Goal: Information Seeking & Learning: Learn about a topic

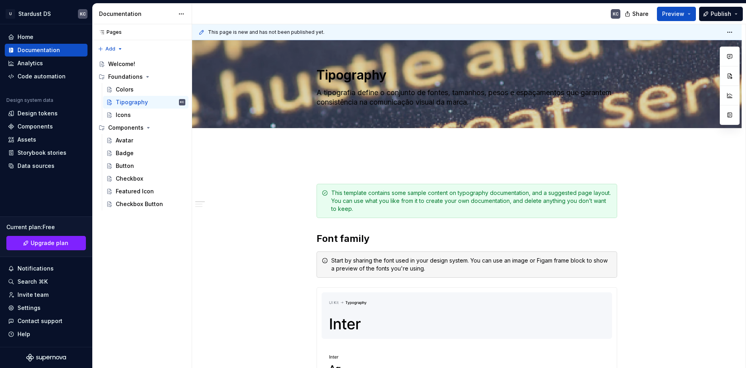
click at [354, 89] on textarea "A tipografia define o conjunto de fontes, tamanhos, pesos e espaçamentos que ga…" at bounding box center [465, 97] width 301 height 22
click at [699, 53] on span "Edit header" at bounding box center [689, 54] width 32 height 8
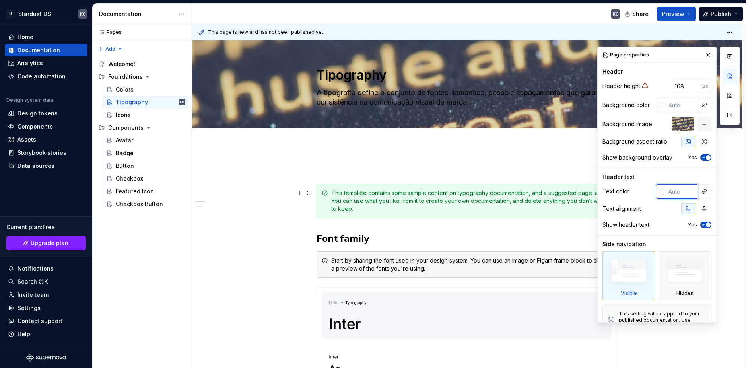
click at [674, 194] on input "text" at bounding box center [681, 191] width 32 height 14
click at [679, 195] on input "text" at bounding box center [681, 191] width 32 height 14
click at [630, 187] on div "Text color" at bounding box center [656, 191] width 109 height 14
click at [670, 191] on input "text" at bounding box center [681, 191] width 32 height 14
click at [703, 190] on button "button" at bounding box center [704, 191] width 11 height 11
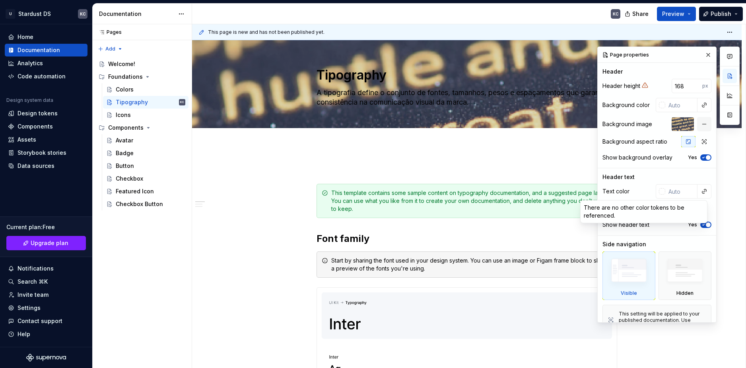
click at [672, 191] on div "Comments Open comments No comments yet Select ‘Comment’ from the block context …" at bounding box center [668, 185] width 142 height 276
click at [659, 191] on div at bounding box center [662, 191] width 6 height 6
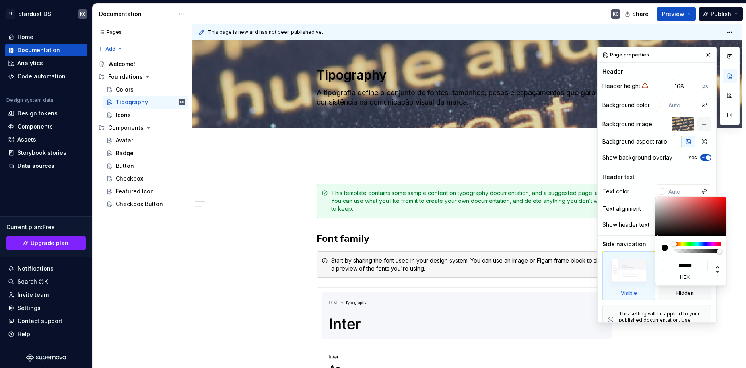
type textarea "*"
click at [687, 266] on input "*******" at bounding box center [685, 265] width 46 height 11
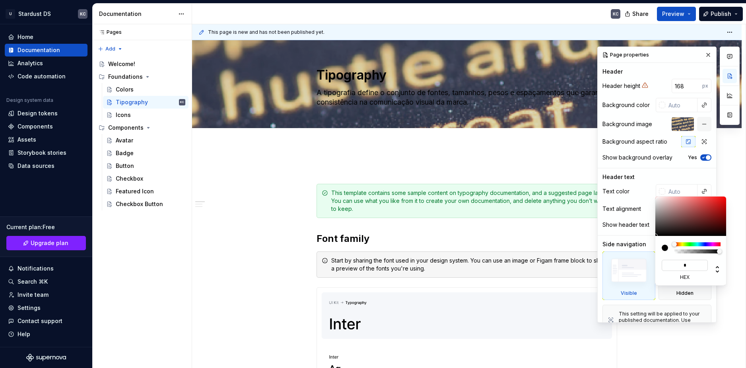
type input "**"
type input "#FFFFFF"
type input "***"
type textarea "*"
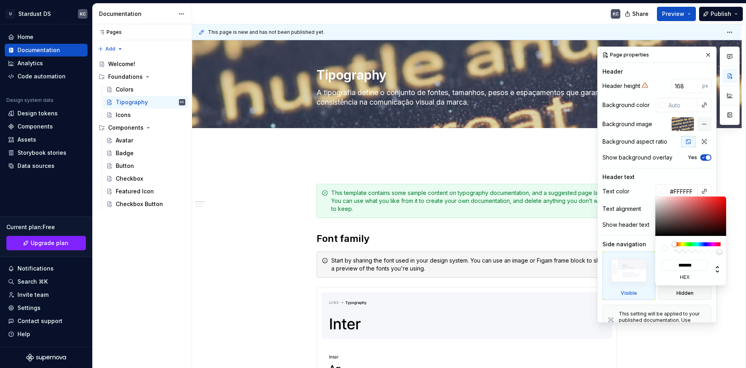
type input "*******"
click at [695, 172] on div "Comments Open comments No comments yet Select ‘Comment’ from the block context …" at bounding box center [668, 185] width 142 height 276
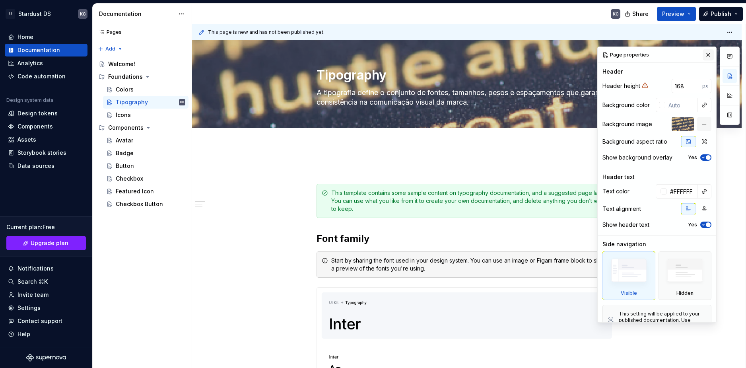
click at [706, 54] on div "Comments Open comments No comments yet Select ‘Comment’ from the block context …" at bounding box center [668, 185] width 142 height 276
click at [707, 54] on button "button" at bounding box center [708, 54] width 11 height 11
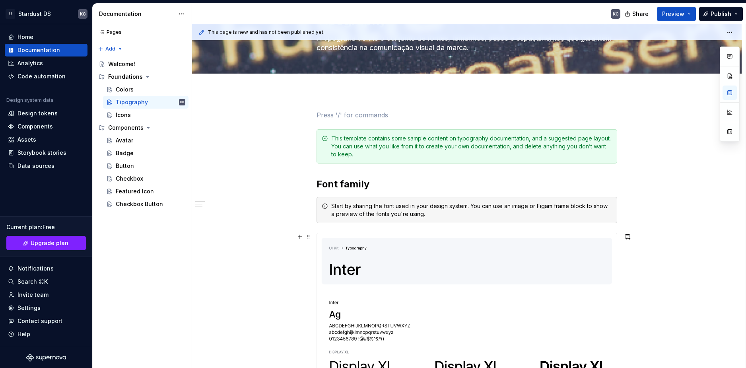
scroll to position [40, 0]
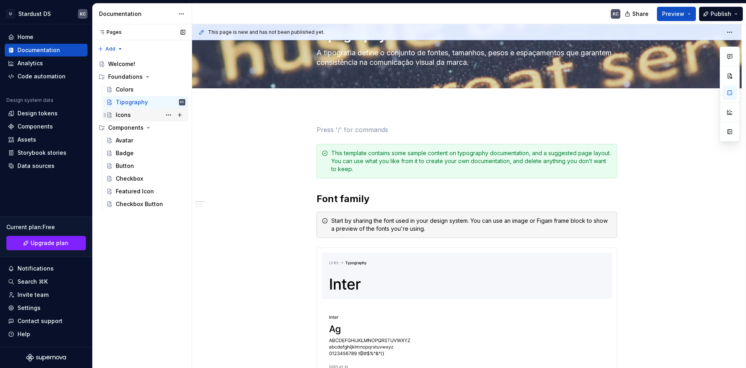
click at [134, 116] on div "Icons" at bounding box center [151, 114] width 70 height 11
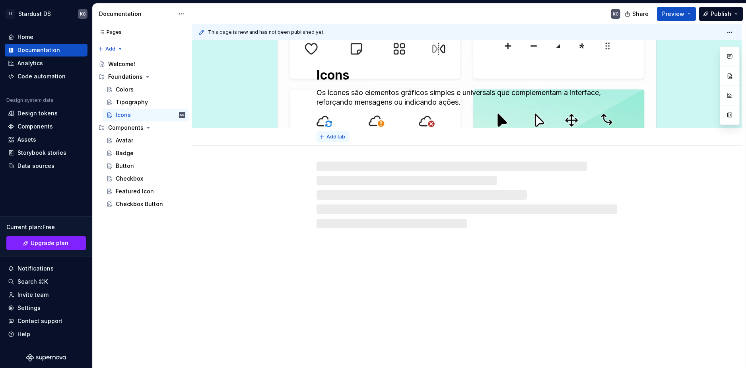
click at [318, 135] on button "Add tab" at bounding box center [333, 136] width 32 height 11
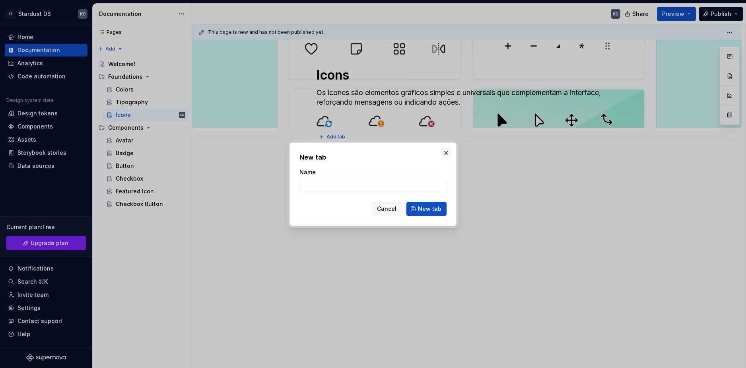
click at [449, 153] on button "button" at bounding box center [446, 152] width 11 height 11
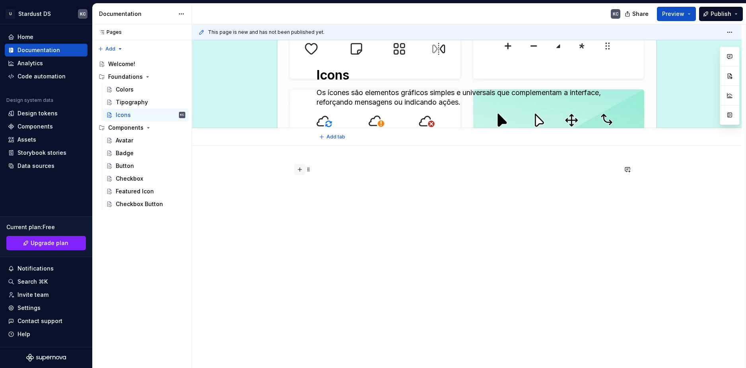
click at [300, 171] on button "button" at bounding box center [299, 169] width 11 height 11
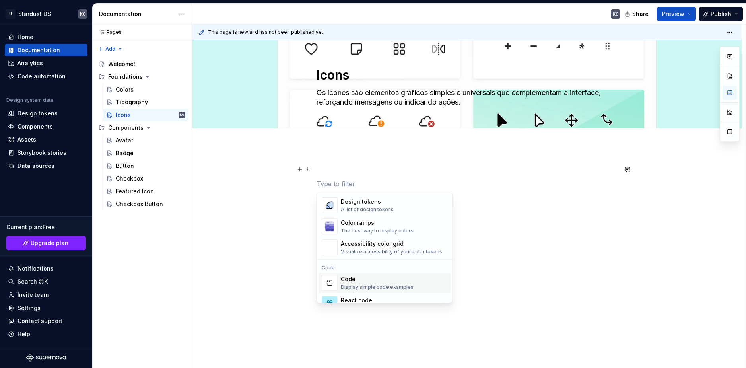
scroll to position [553, 0]
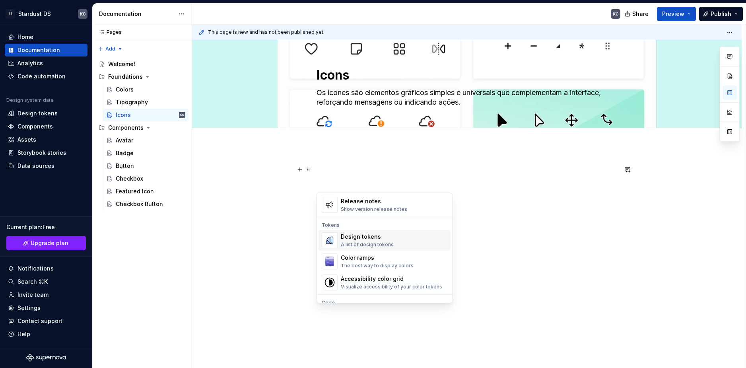
click at [356, 239] on div "Design tokens" at bounding box center [367, 237] width 53 height 8
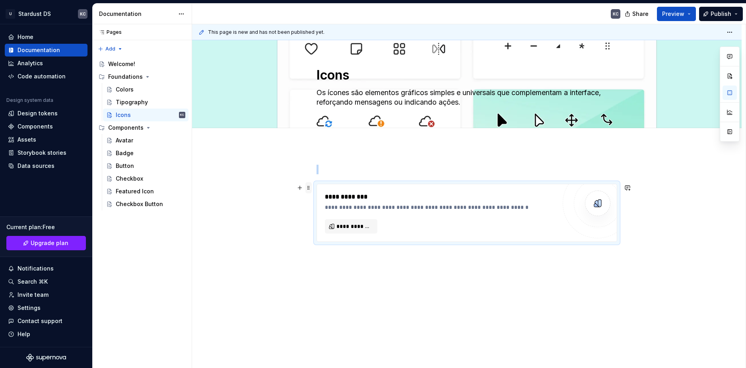
click at [309, 186] on span at bounding box center [308, 187] width 6 height 11
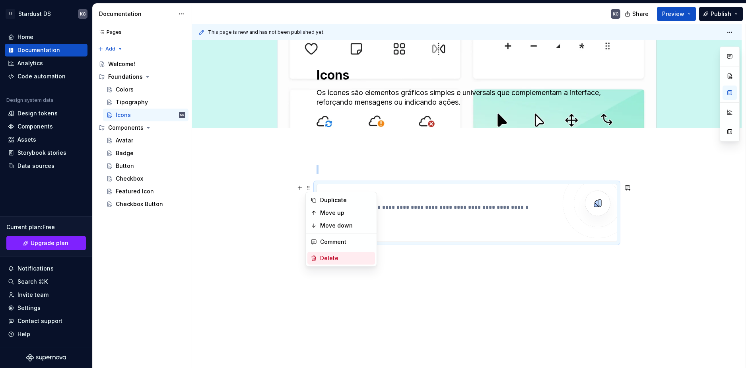
click at [326, 259] on div "Delete" at bounding box center [346, 258] width 52 height 8
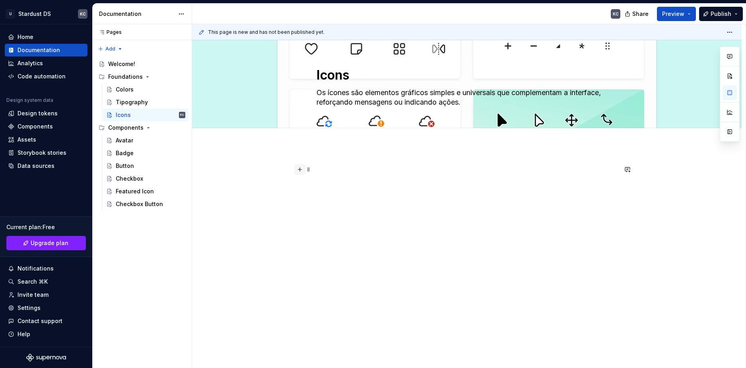
click at [299, 169] on button "button" at bounding box center [299, 169] width 11 height 11
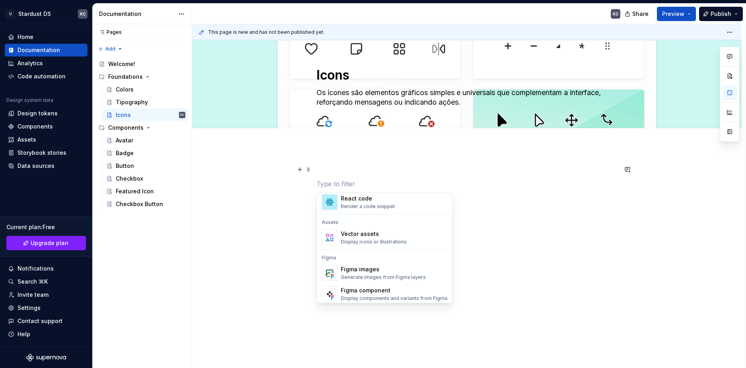
scroll to position [716, 0]
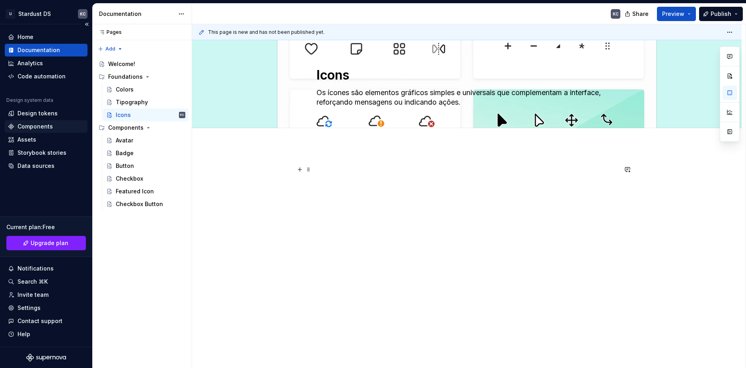
click at [55, 124] on div "Components" at bounding box center [46, 126] width 76 height 8
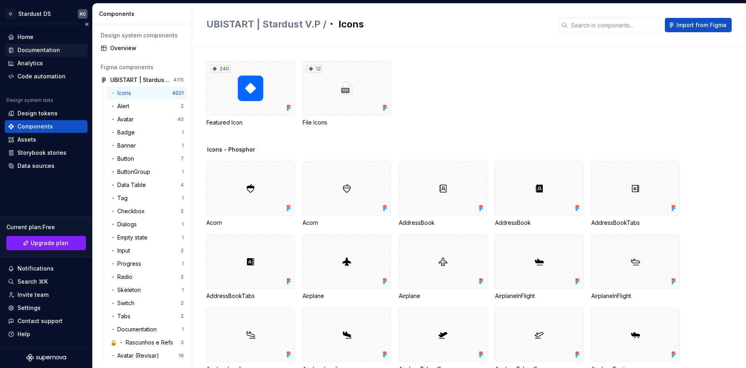
click at [41, 52] on div "Documentation" at bounding box center [38, 50] width 43 height 8
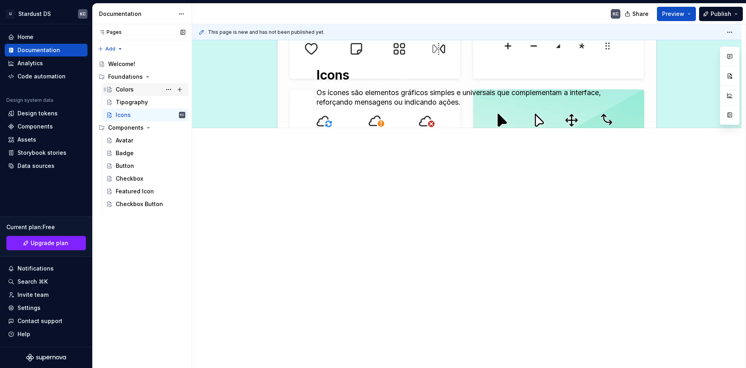
click at [126, 91] on div "Colors" at bounding box center [125, 89] width 18 height 8
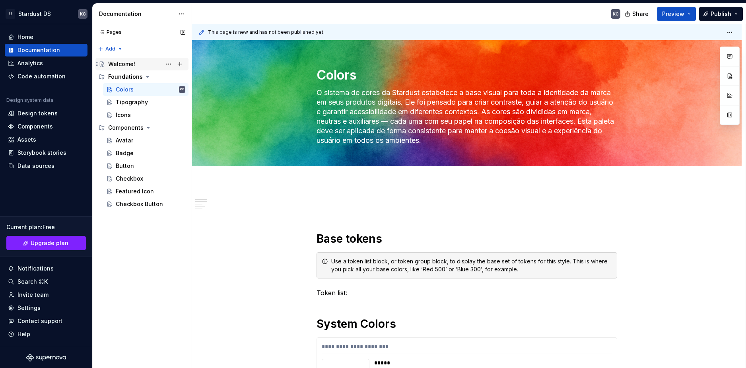
click at [129, 64] on div "Welcome!" at bounding box center [121, 64] width 27 height 8
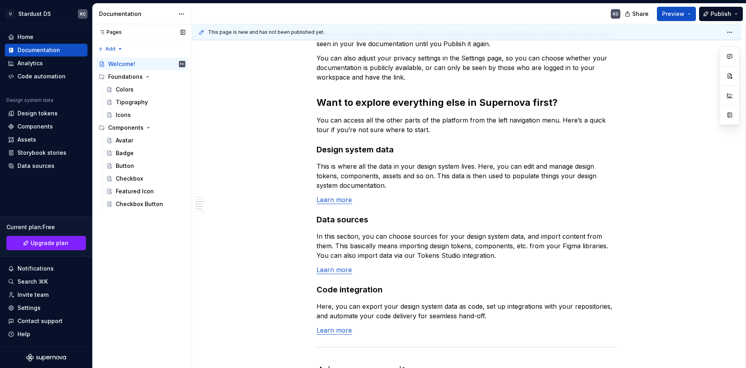
scroll to position [400, 0]
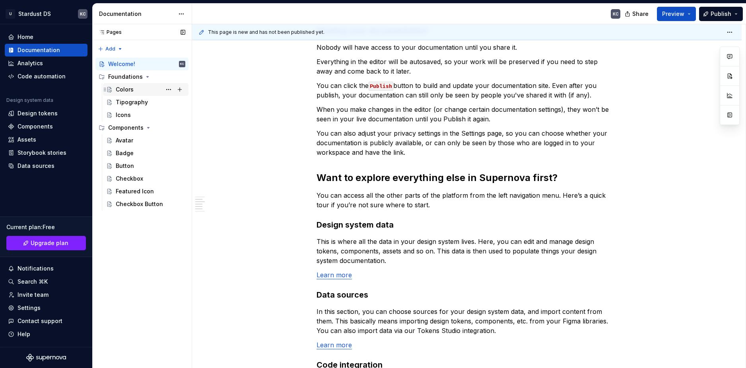
click at [133, 89] on div "Colors" at bounding box center [151, 89] width 70 height 11
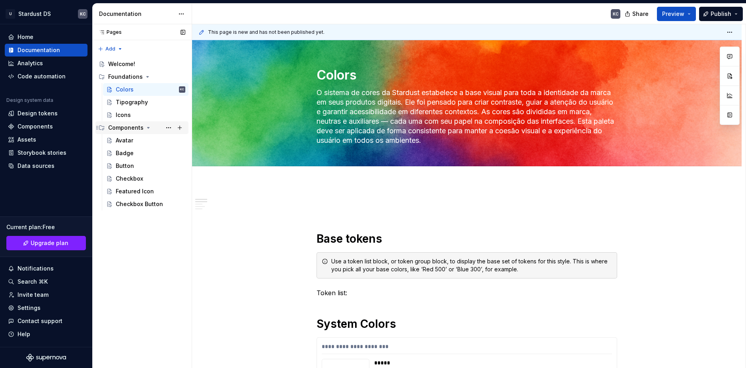
click at [102, 128] on icon "Page tree" at bounding box center [102, 127] width 6 height 6
click at [167, 126] on button "Page tree" at bounding box center [168, 127] width 11 height 11
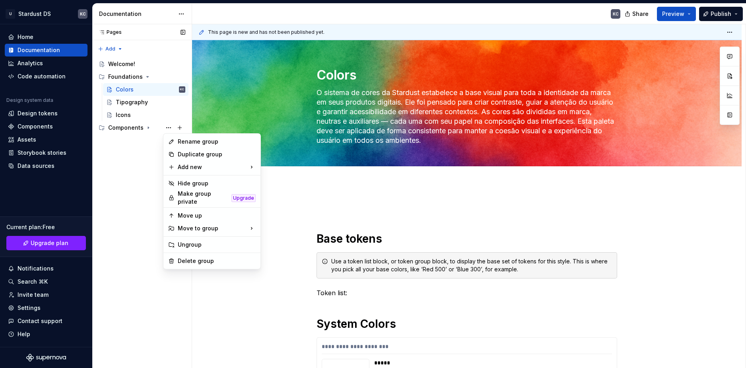
click at [121, 77] on div "Pages Pages Add Accessibility guide for tree Page tree. Navigate the tree with …" at bounding box center [141, 196] width 99 height 344
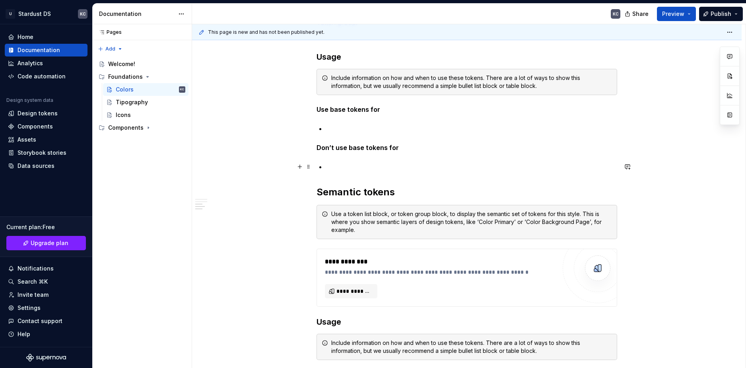
scroll to position [1869, 0]
click at [512, 80] on div "Include information on how and when to use these tokens. There are a lot of way…" at bounding box center [471, 82] width 281 height 16
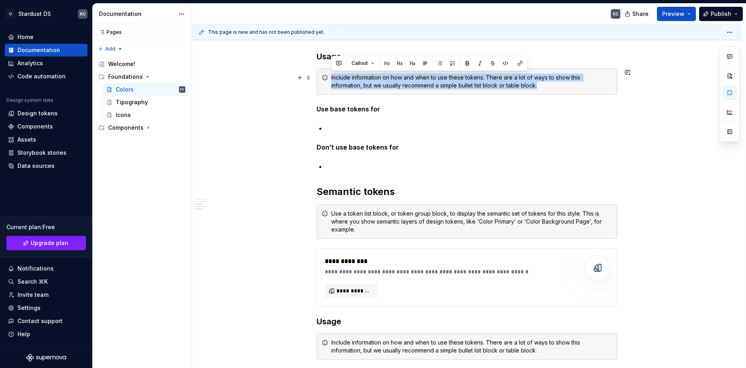
click at [512, 80] on div "Include information on how and when to use these tokens. There are a lot of way…" at bounding box center [471, 82] width 281 height 16
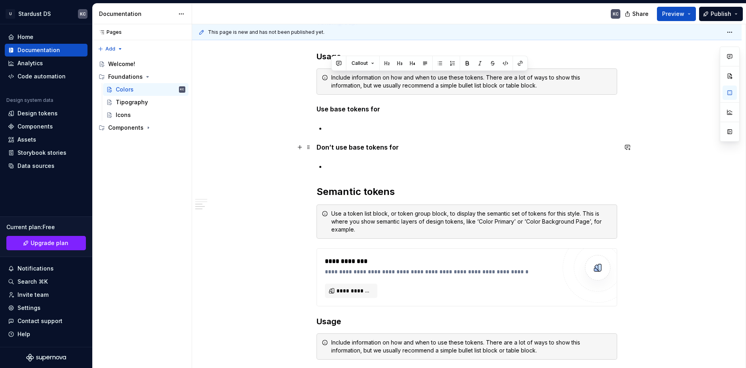
click at [488, 150] on p "Don’t use base tokens for" at bounding box center [467, 147] width 301 height 10
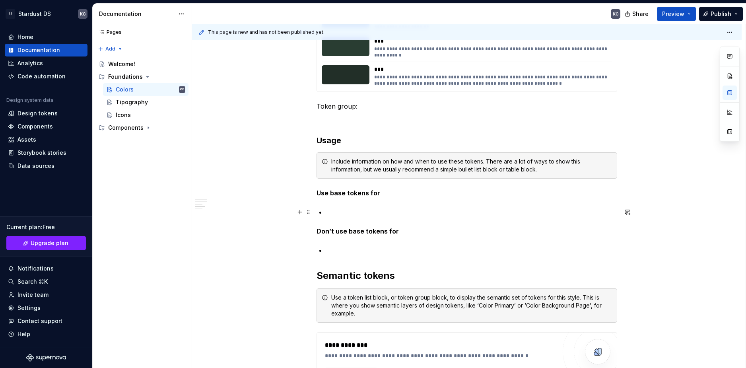
scroll to position [1789, 0]
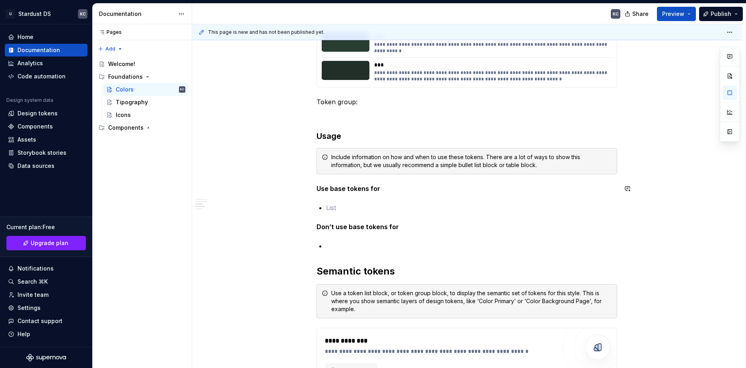
click at [331, 206] on p at bounding box center [471, 208] width 291 height 10
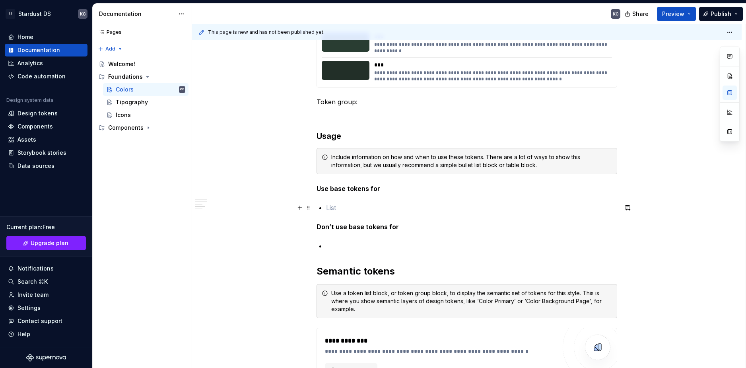
click at [331, 207] on p at bounding box center [471, 208] width 291 height 10
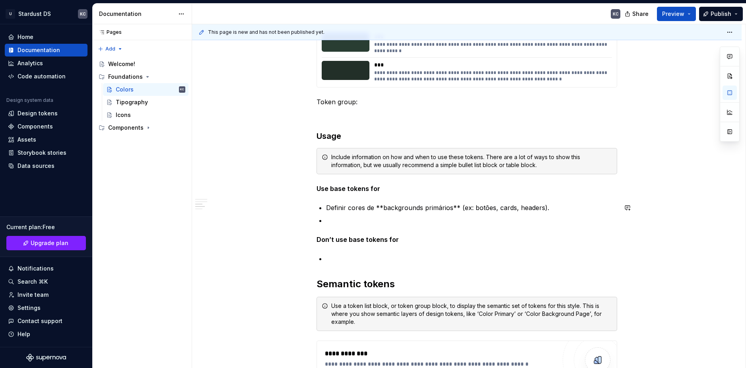
click at [335, 221] on p at bounding box center [471, 221] width 291 height 10
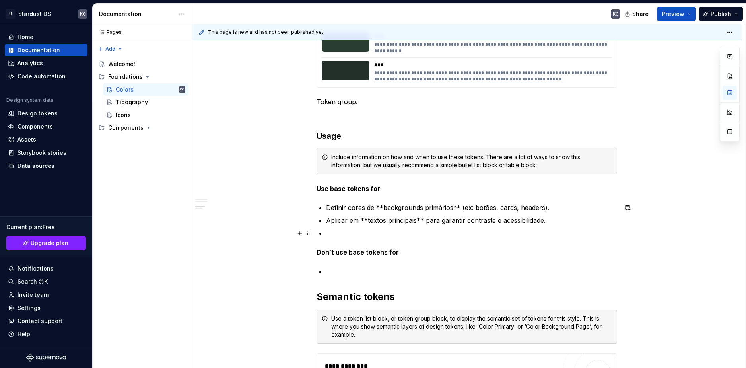
click at [359, 235] on p at bounding box center [471, 233] width 291 height 10
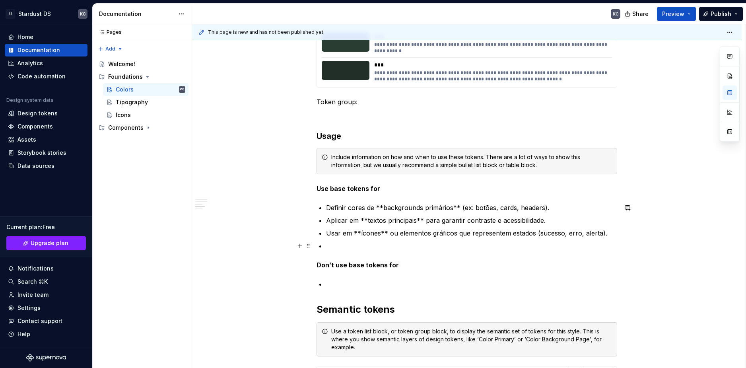
click at [347, 247] on p at bounding box center [471, 246] width 291 height 10
click at [517, 260] on p "Don’t use base tokens for" at bounding box center [467, 265] width 301 height 10
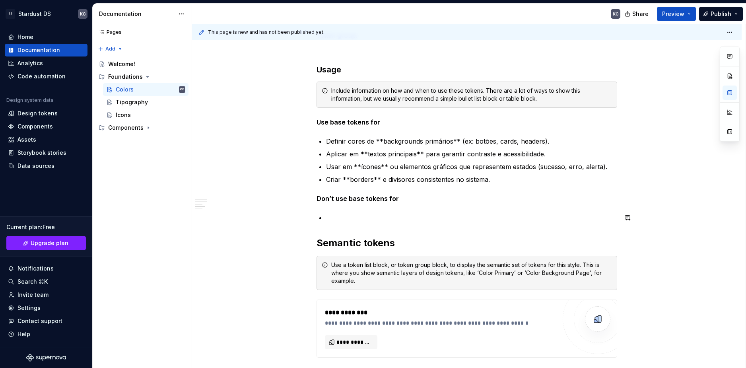
scroll to position [1869, 0]
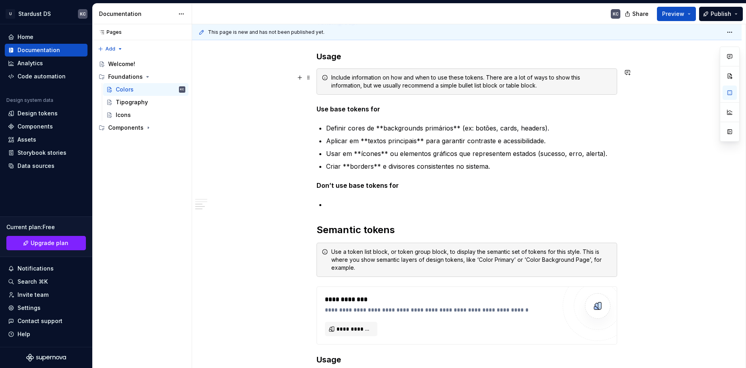
click at [487, 86] on div "Include information on how and when to use these tokens. There are a lot of way…" at bounding box center [471, 82] width 281 height 16
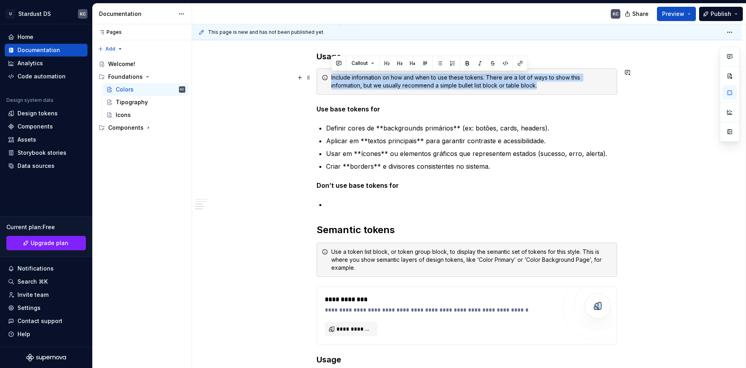
click at [487, 86] on div "Include information on how and when to use these tokens. There are a lot of way…" at bounding box center [471, 82] width 281 height 16
click at [490, 86] on div "Include information on how and when to use these tokens. There are a lot of way…" at bounding box center [471, 82] width 281 height 16
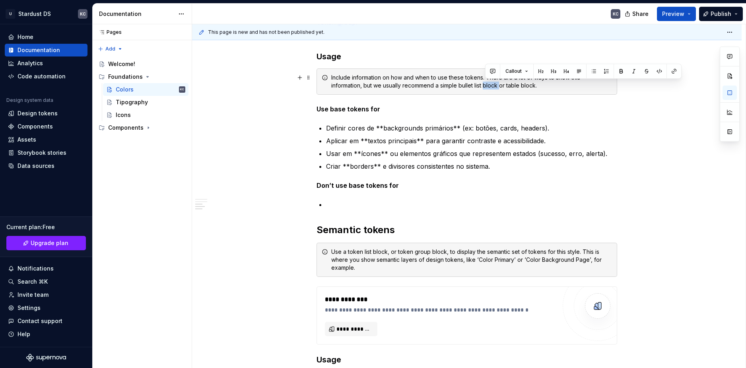
click at [490, 86] on div "Include information on how and when to use these tokens. There are a lot of way…" at bounding box center [471, 82] width 281 height 16
click at [521, 88] on div "Include information on how and when to use these tokens. There are a lot of way…" at bounding box center [471, 82] width 281 height 16
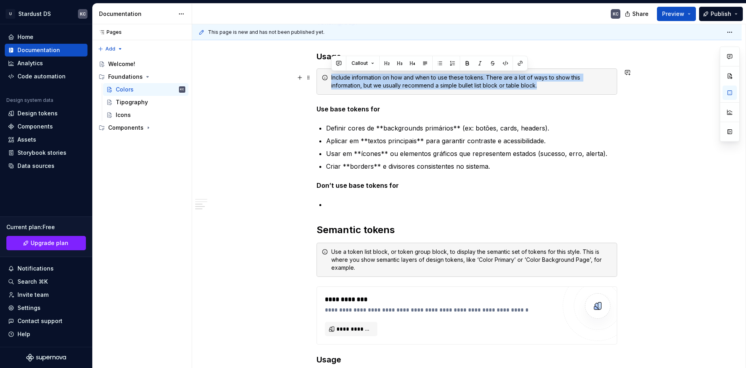
drag, startPoint x: 545, startPoint y: 87, endPoint x: 325, endPoint y: 77, distance: 220.1
click at [325, 77] on div "Include information on how and when to use these tokens. There are a lot of way…" at bounding box center [467, 81] width 301 height 26
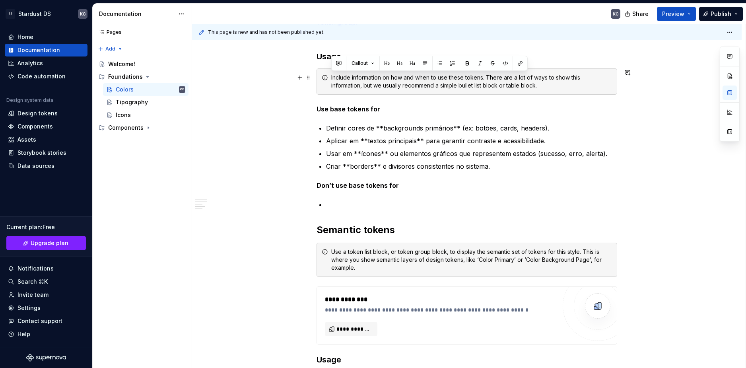
click at [326, 80] on icon at bounding box center [325, 77] width 6 height 6
type textarea "*"
click at [336, 205] on p at bounding box center [471, 205] width 291 height 10
paste div
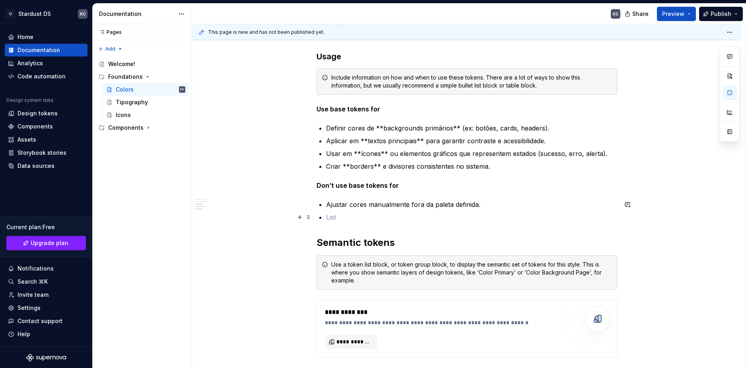
click at [342, 219] on p at bounding box center [471, 217] width 291 height 10
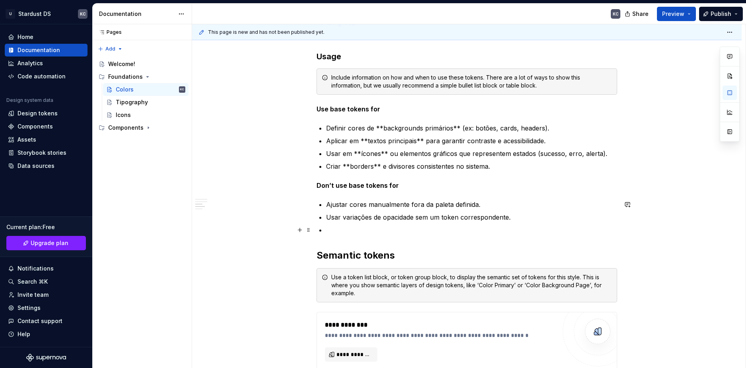
click at [330, 230] on p at bounding box center [471, 230] width 291 height 10
click at [572, 233] on p "Criar cores “customizadas” no código (ex: `#123456`) que não esteja no DS." at bounding box center [471, 230] width 291 height 10
click at [563, 231] on p "Criar cores “customizadas” no código (ex: `#123456`) que não estejam no DS." at bounding box center [471, 230] width 291 height 10
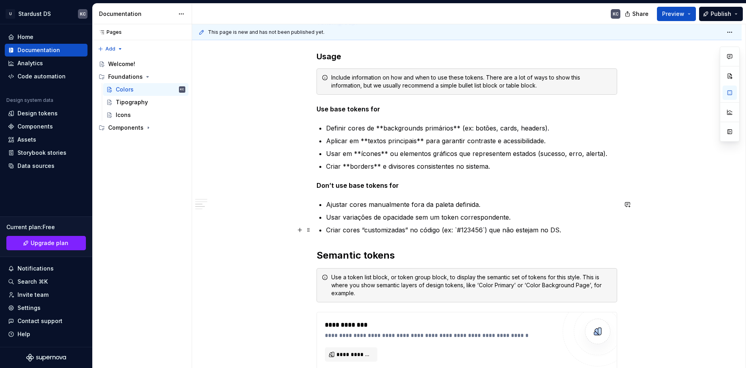
click at [563, 230] on p "Criar cores “customizadas” no código (ex: `#123456`) que não estejam no DS." at bounding box center [471, 230] width 291 height 10
drag, startPoint x: 563, startPoint y: 230, endPoint x: 541, endPoint y: 229, distance: 22.7
click at [541, 229] on p "Criar cores “customizadas” no código (ex: `#123456`) que não estejam no DS." at bounding box center [471, 230] width 291 height 10
copy p "no DS."
click at [357, 233] on p at bounding box center [471, 230] width 291 height 10
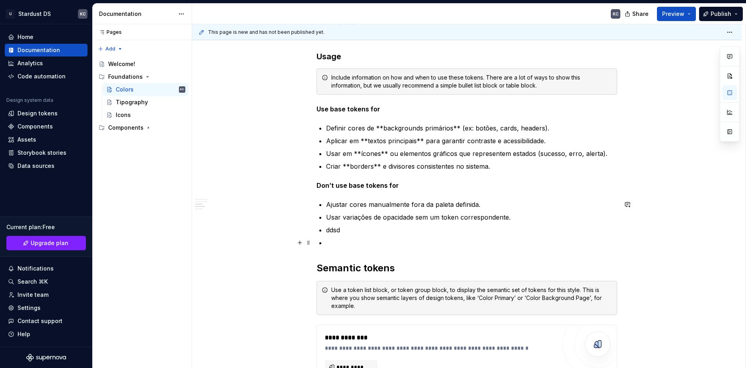
click at [342, 240] on p at bounding box center [471, 243] width 291 height 10
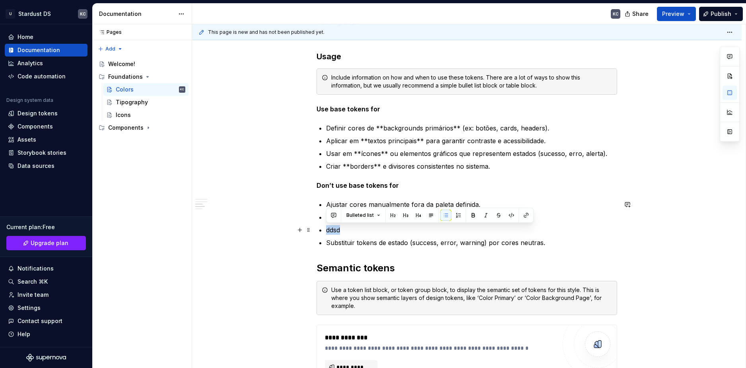
drag, startPoint x: 340, startPoint y: 231, endPoint x: 327, endPoint y: 231, distance: 13.1
click at [327, 231] on p "ddsd" at bounding box center [471, 230] width 291 height 10
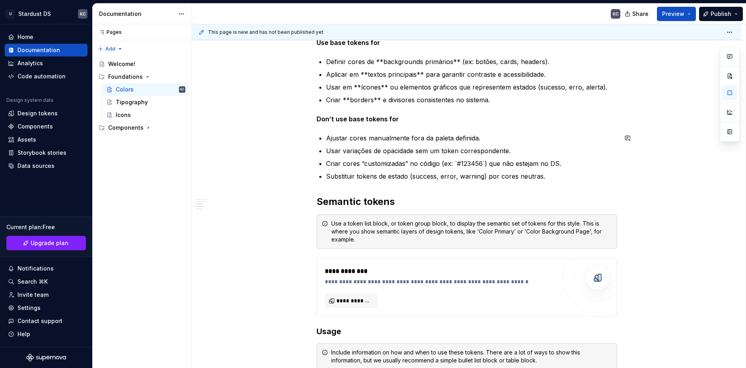
scroll to position [1948, 0]
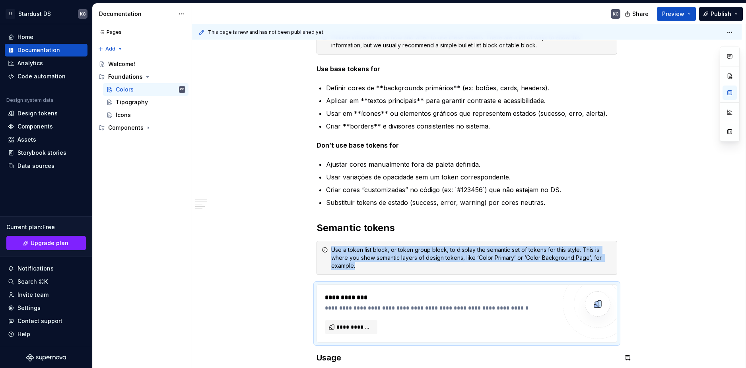
scroll to position [1909, 0]
click at [339, 225] on h2 "Semantic tokens" at bounding box center [467, 228] width 301 height 13
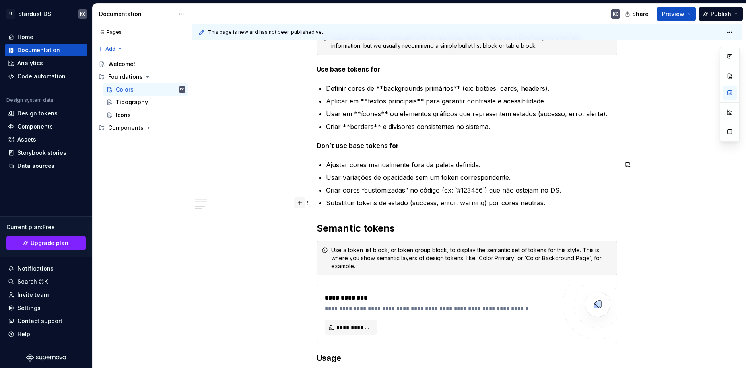
click at [301, 204] on button "button" at bounding box center [299, 202] width 11 height 11
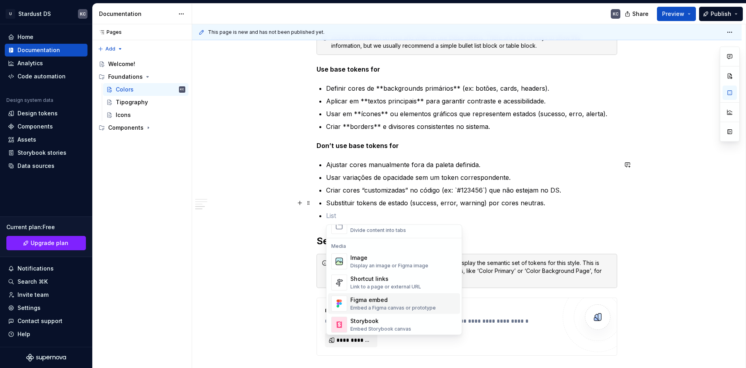
scroll to position [318, 0]
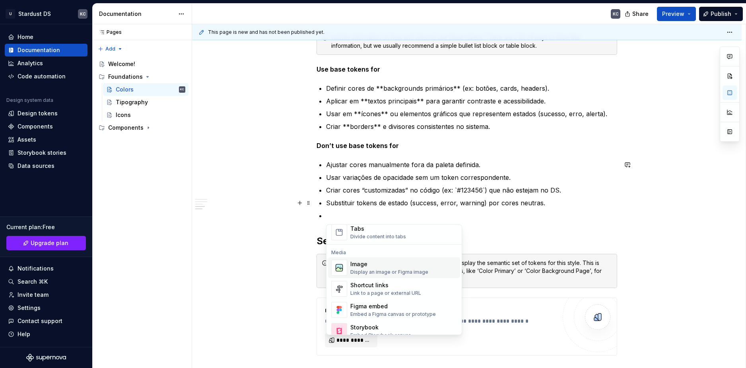
click at [378, 269] on div "Display an image or Figma image" at bounding box center [389, 272] width 78 height 6
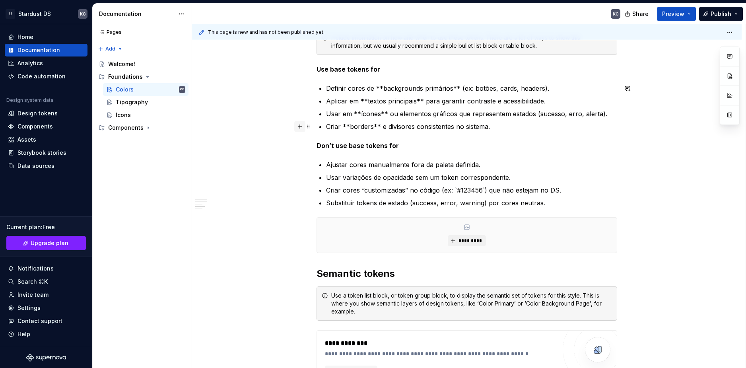
click at [303, 128] on button "button" at bounding box center [299, 126] width 11 height 11
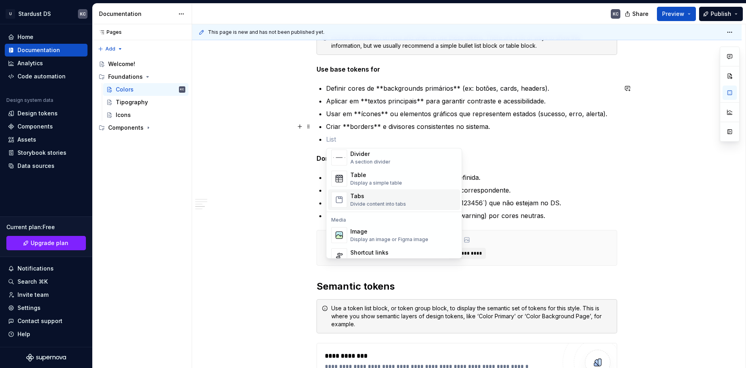
scroll to position [278, 0]
click at [392, 231] on div "Image" at bounding box center [389, 227] width 78 height 8
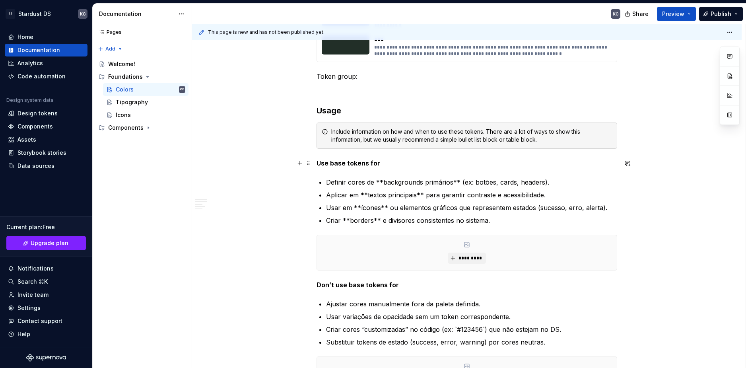
scroll to position [1829, 0]
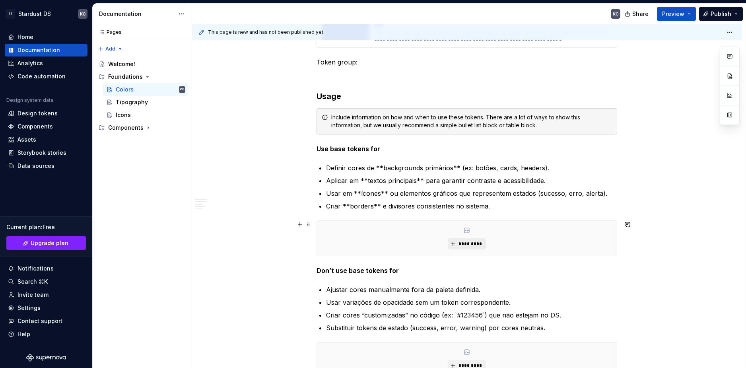
click at [468, 243] on span "*********" at bounding box center [470, 244] width 24 height 6
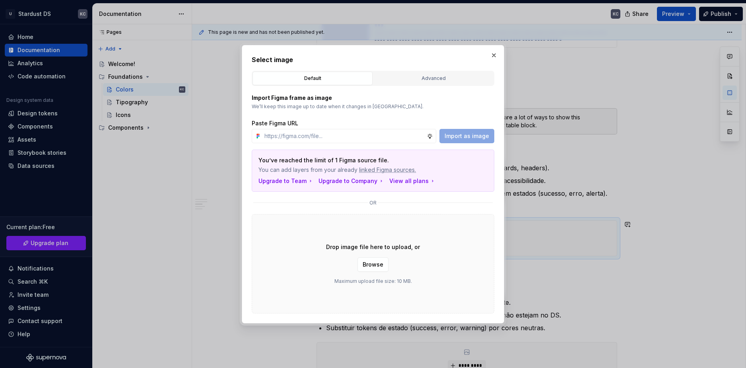
click at [372, 230] on div "Drop image file here to upload, or Browse Maximum upload file size: 10 MB." at bounding box center [373, 263] width 243 height 99
click at [404, 235] on div "Drop image file here to upload, or Browse Maximum upload file size: 10 MB." at bounding box center [373, 263] width 243 height 99
click at [404, 234] on div "Drop image file here to upload, or Browse Maximum upload file size: 10 MB." at bounding box center [373, 263] width 243 height 99
click at [378, 263] on span "Browse" at bounding box center [373, 264] width 21 height 8
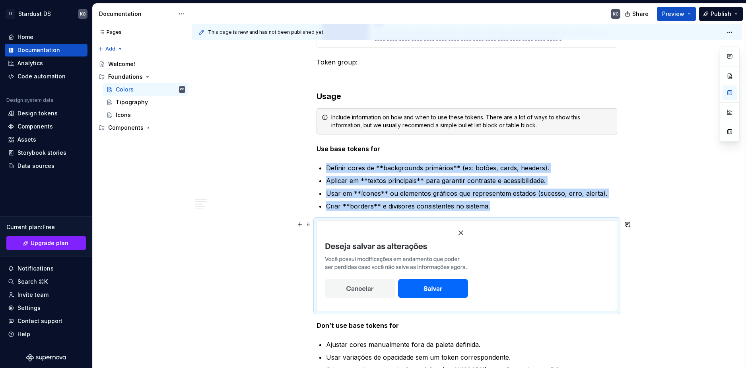
click at [693, 280] on div "**********" at bounding box center [469, 196] width 554 height 344
click at [692, 14] on button "Preview" at bounding box center [676, 14] width 39 height 14
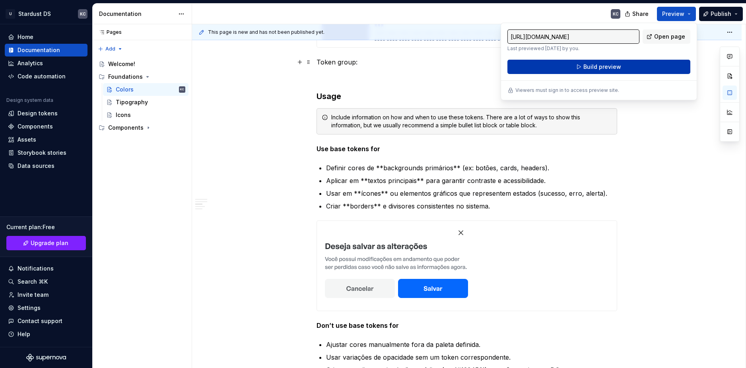
click at [615, 64] on span "Build preview" at bounding box center [602, 67] width 38 height 8
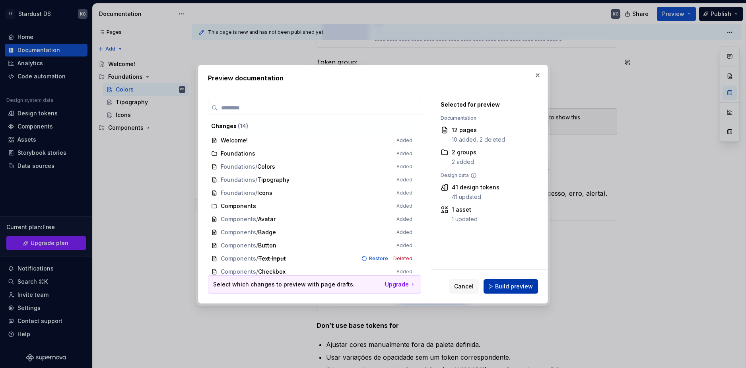
click at [499, 287] on span "Build preview" at bounding box center [514, 286] width 38 height 8
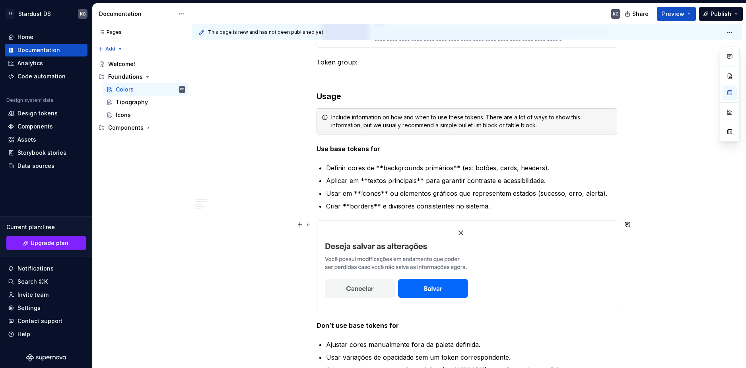
click at [550, 242] on div at bounding box center [467, 266] width 300 height 90
click at [490, 250] on div at bounding box center [467, 266] width 300 height 90
click at [474, 251] on img at bounding box center [396, 266] width 159 height 90
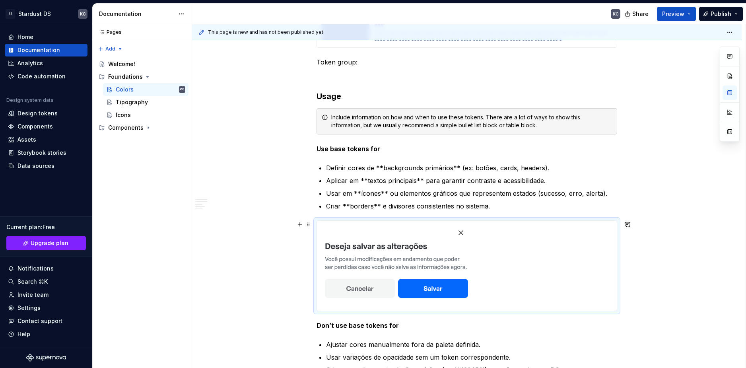
click at [412, 249] on img at bounding box center [396, 266] width 159 height 90
click at [388, 248] on img at bounding box center [396, 266] width 159 height 90
click at [543, 273] on div at bounding box center [467, 266] width 300 height 90
click at [299, 224] on button "button" at bounding box center [299, 224] width 11 height 11
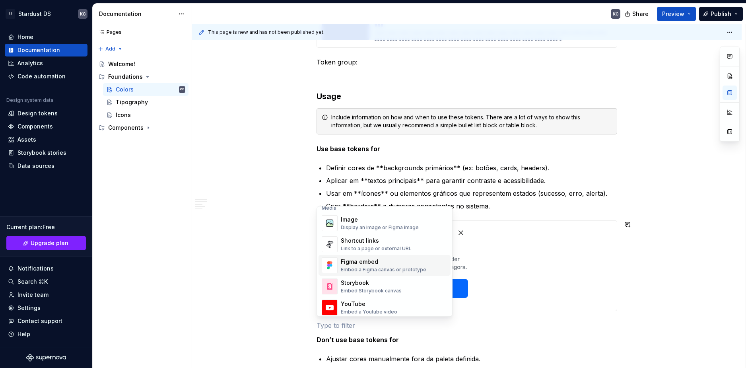
scroll to position [318, 0]
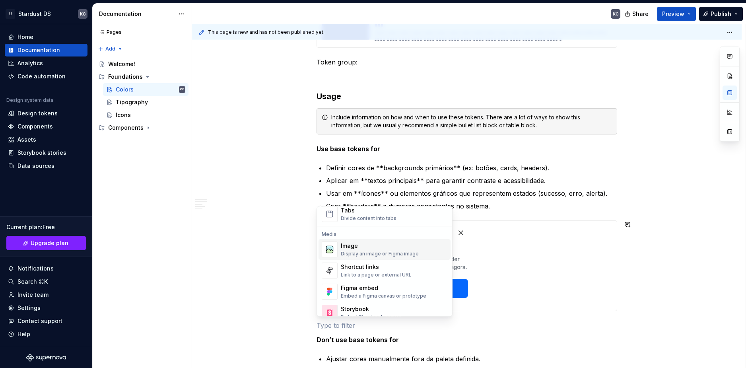
click at [368, 245] on div "Image" at bounding box center [380, 246] width 78 height 8
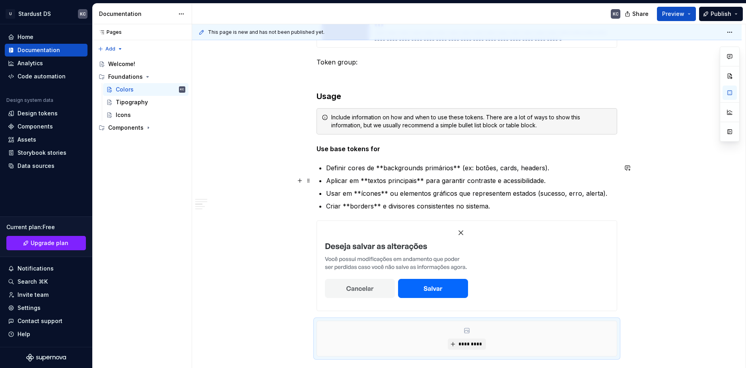
click at [433, 179] on p "Aplicar em **textos principais** para garantir contraste e acessibilidade." at bounding box center [471, 181] width 291 height 10
copy p "Aplicar em **textos principais** para garantir contraste e acessibilidade."
click at [410, 183] on p "Aplicar em **textos principais** para garantir contraste e acessibilidade." at bounding box center [471, 181] width 291 height 10
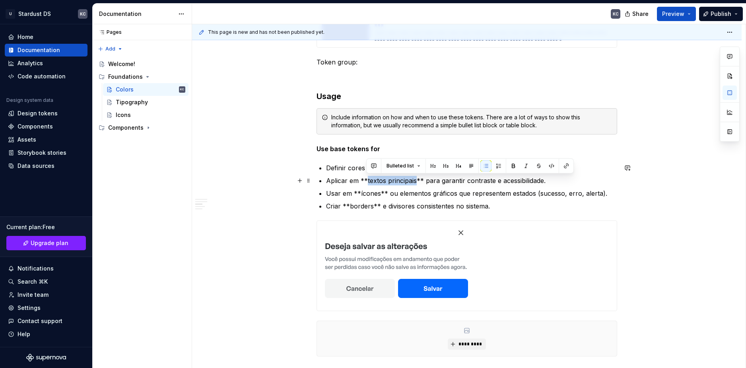
drag, startPoint x: 407, startPoint y: 181, endPoint x: 367, endPoint y: 180, distance: 40.2
click at [367, 180] on p "Aplicar em **textos principais** para garantir contraste e acessibilidade." at bounding box center [471, 181] width 291 height 10
click at [512, 166] on button "button" at bounding box center [513, 165] width 11 height 11
click at [433, 163] on button "button" at bounding box center [432, 165] width 11 height 11
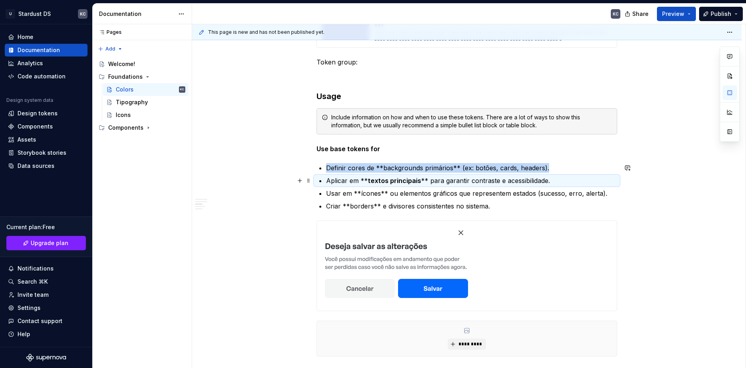
click at [363, 181] on p "Aplicar em ** textos principais ** para garantir contraste e acessibilidade." at bounding box center [471, 181] width 291 height 10
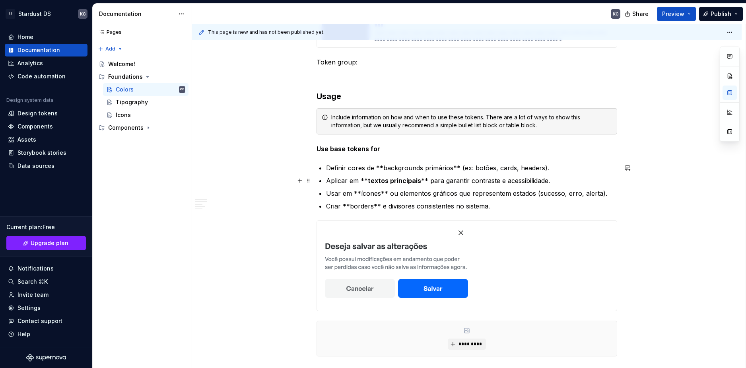
click at [368, 181] on strong "textos principais" at bounding box center [394, 181] width 53 height 8
click at [412, 179] on p "Aplicar em textos principais ** para garantir contraste e acessibilidade." at bounding box center [471, 181] width 291 height 10
drag, startPoint x: 379, startPoint y: 195, endPoint x: 359, endPoint y: 194, distance: 20.3
click at [359, 194] on p "Usar em **ícones** ou elementos gráficos que representem estados (sucesso, erro…" at bounding box center [471, 193] width 291 height 10
click at [503, 179] on button "button" at bounding box center [506, 178] width 11 height 11
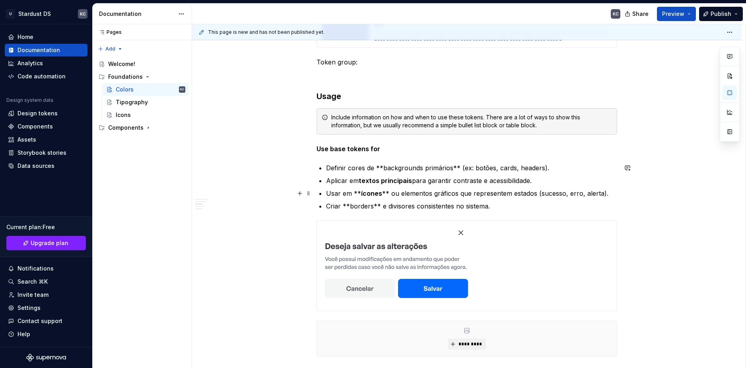
click at [387, 192] on p "Usar em ** ícones ** ou elementos gráficos que representem estados (sucesso, er…" at bounding box center [471, 193] width 291 height 10
click at [359, 193] on p "Usar em ** ícones ou elementos gráficos que representem estados (sucesso, erro,…" at bounding box center [471, 193] width 291 height 10
drag, startPoint x: 371, startPoint y: 206, endPoint x: 349, endPoint y: 208, distance: 22.7
click at [349, 208] on p "Criar **borders** e divisores consistentes no sistema." at bounding box center [471, 206] width 291 height 10
click at [492, 191] on button "button" at bounding box center [495, 191] width 11 height 11
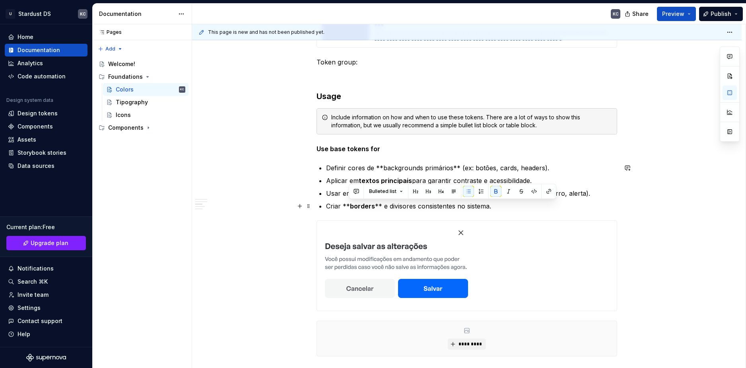
click at [377, 205] on p "Criar ** borders ** e divisores consistentes no sistema." at bounding box center [471, 206] width 291 height 10
click at [350, 205] on strong "borders" at bounding box center [362, 206] width 25 height 8
type textarea "*"
